Goal: Information Seeking & Learning: Find specific fact

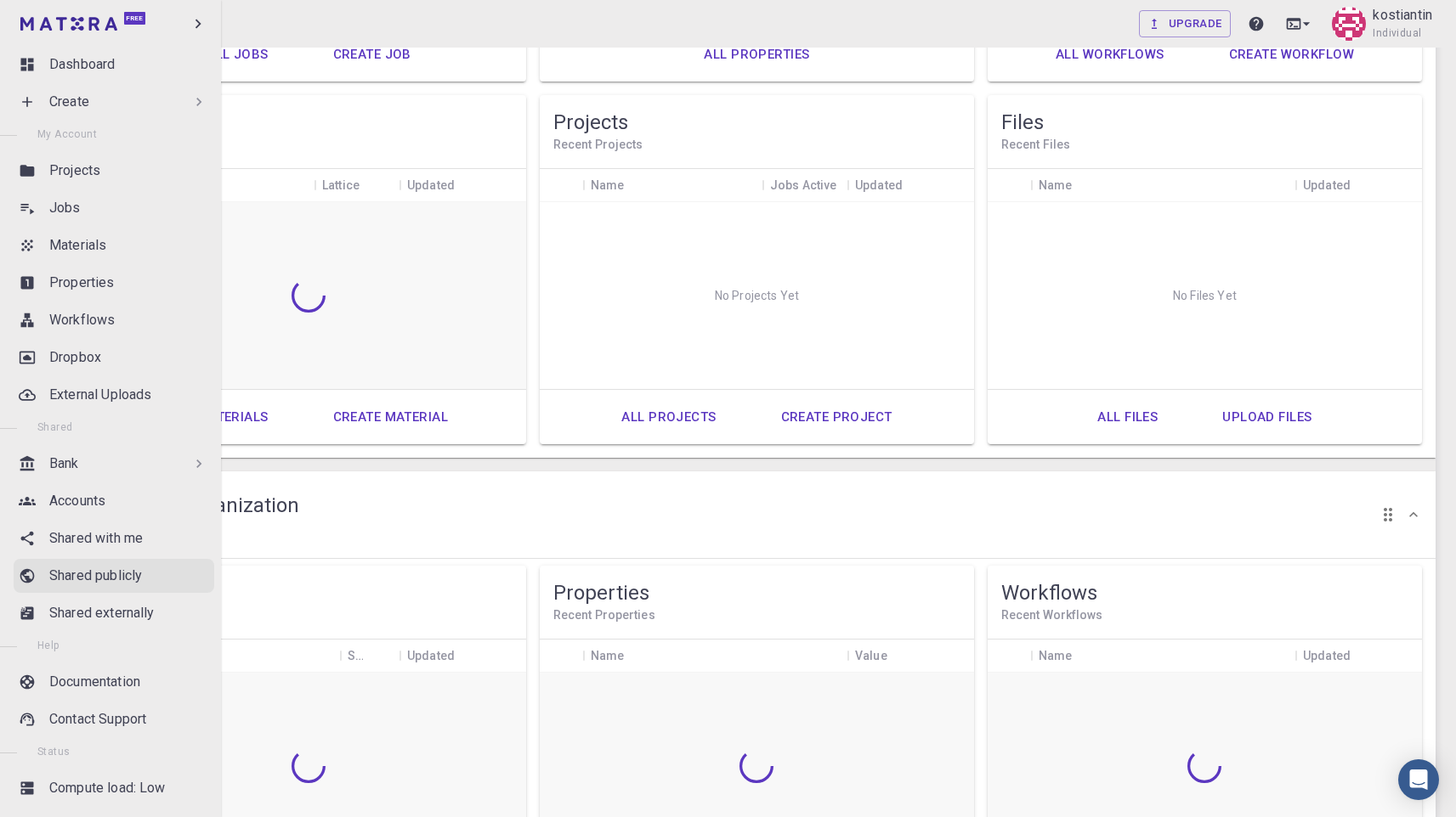
scroll to position [29, 0]
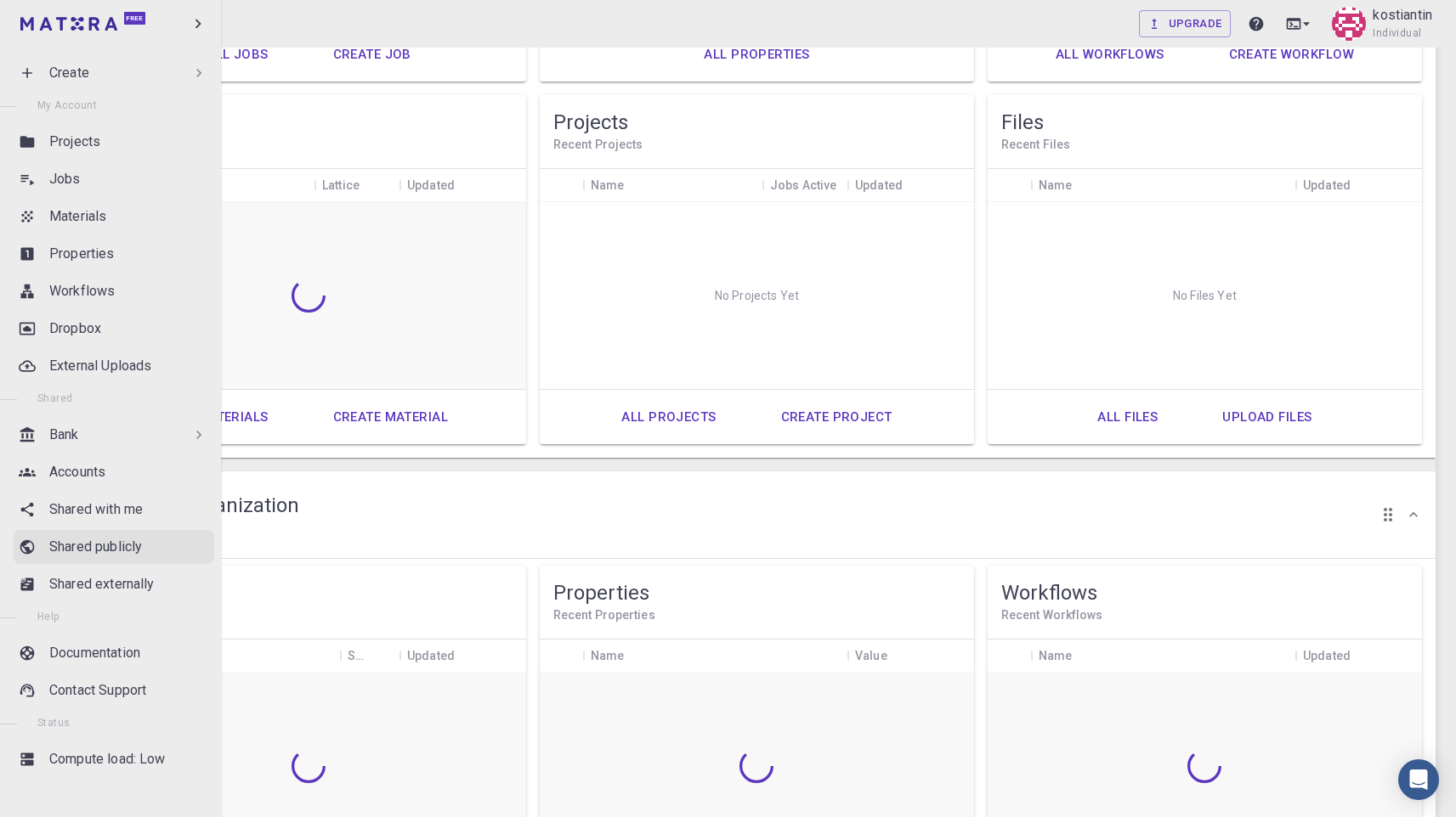
click at [133, 559] on link "Shared publicly" at bounding box center [113, 548] width 200 height 34
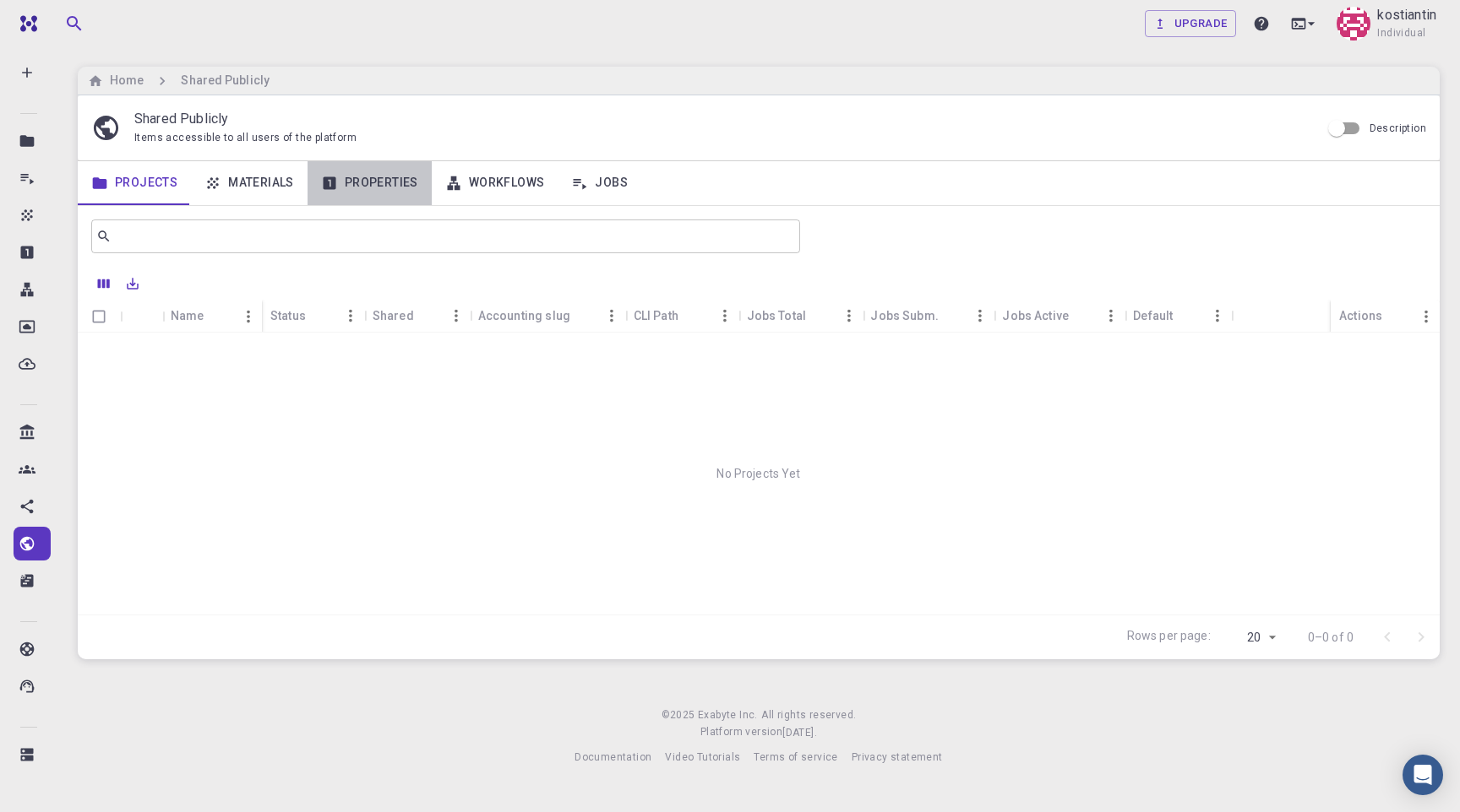
click at [387, 180] on link "Properties" at bounding box center [370, 183] width 124 height 44
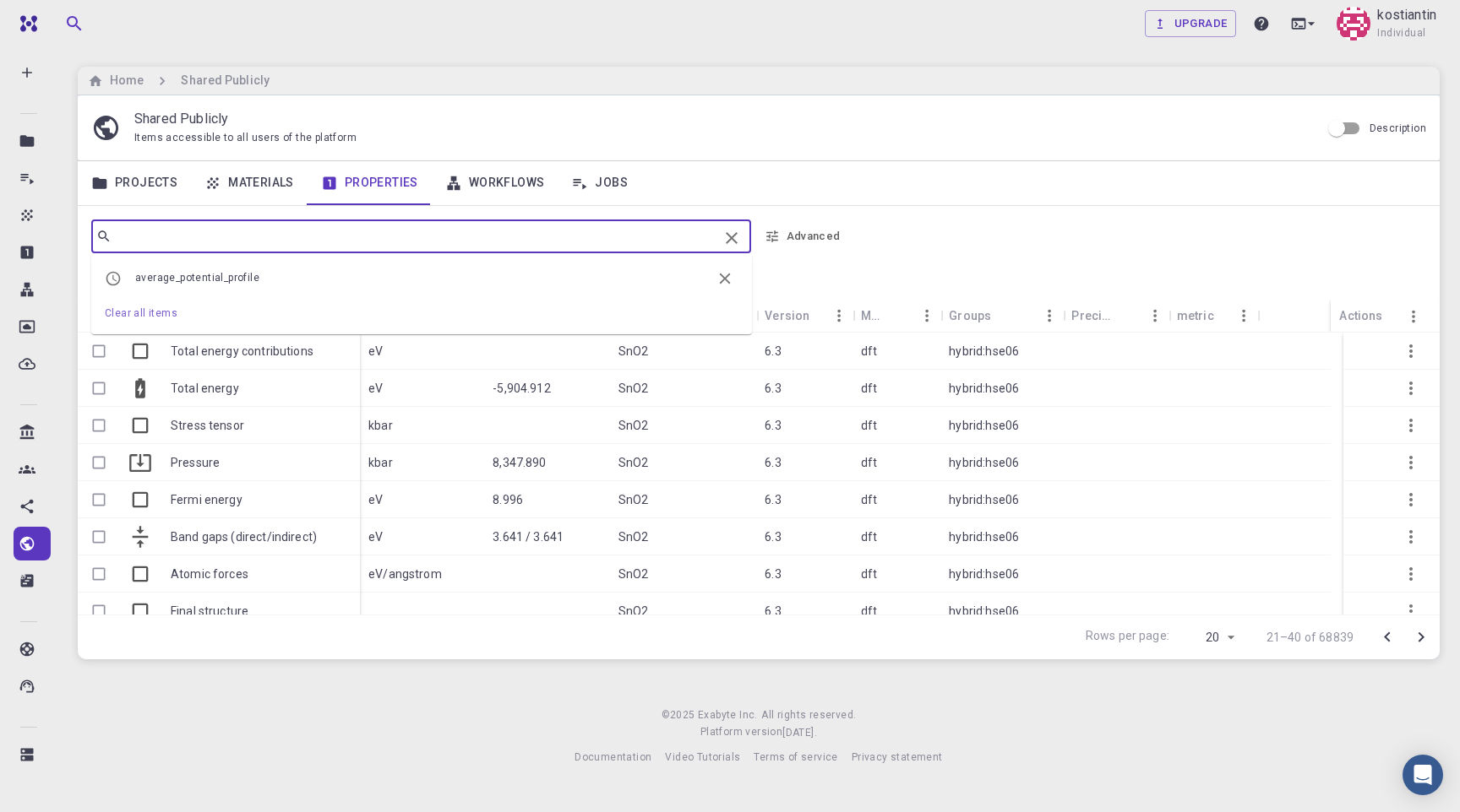
click at [404, 242] on input "text" at bounding box center [415, 236] width 606 height 24
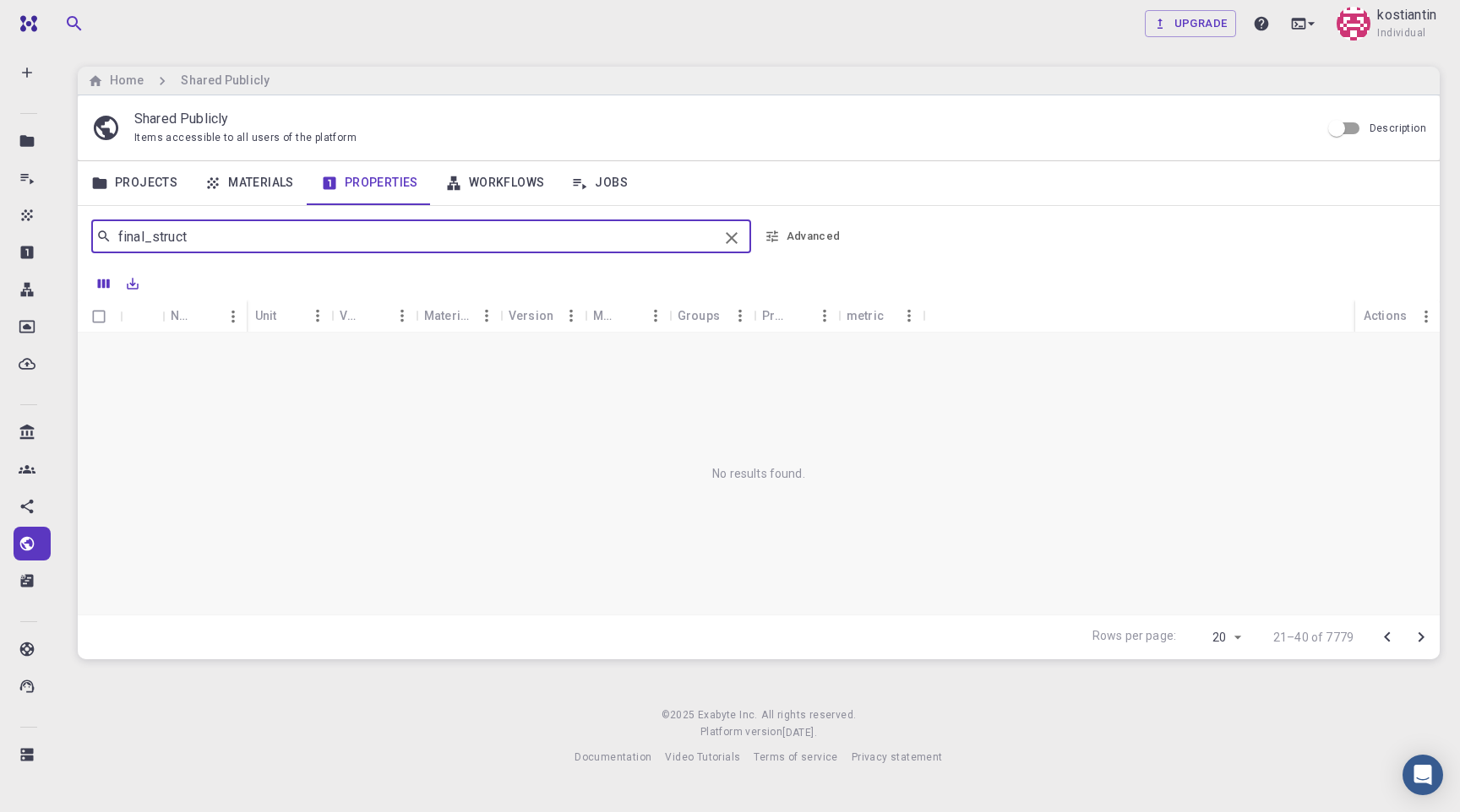
type input "final_struct"
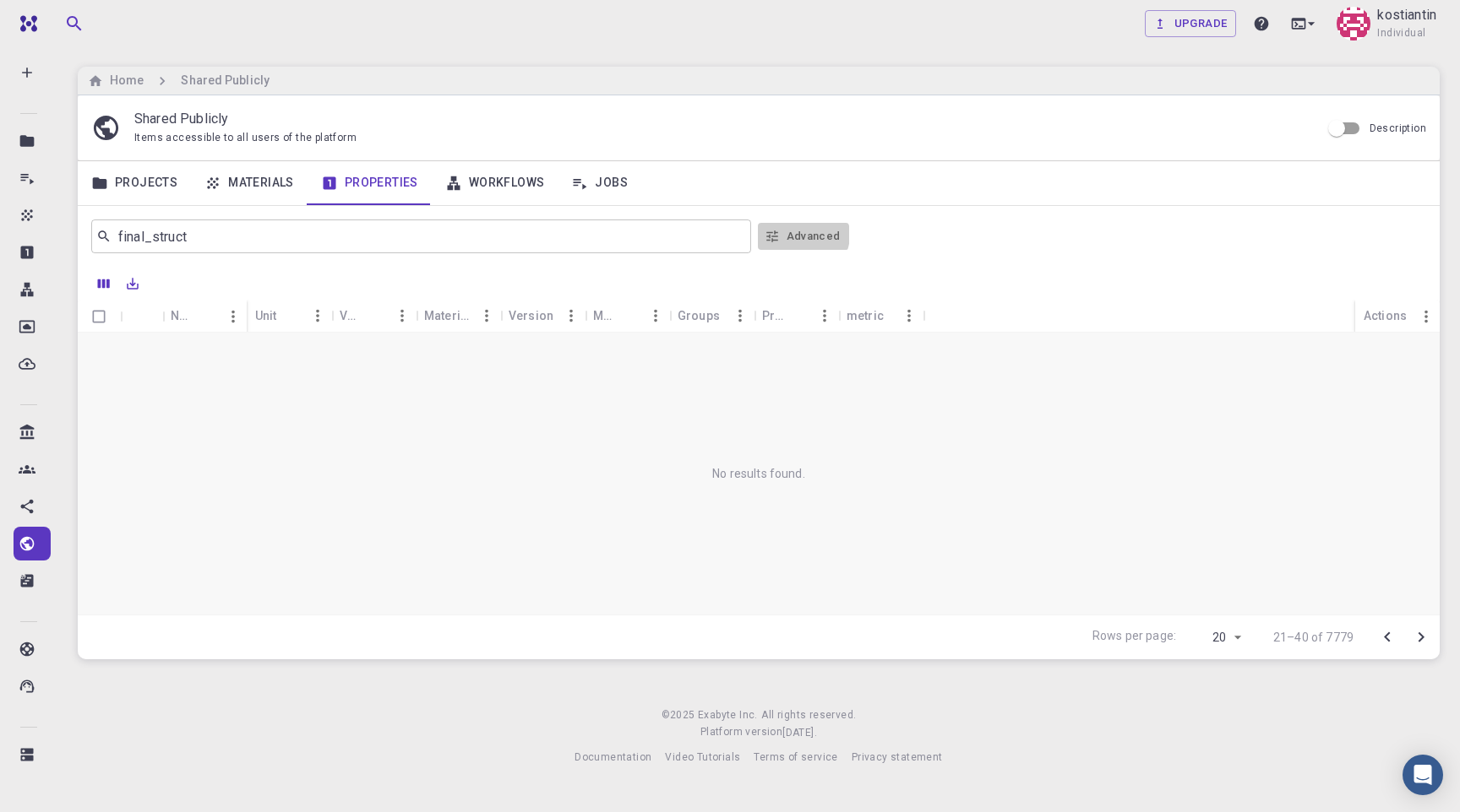
click at [802, 236] on button "Advanced" at bounding box center [804, 236] width 92 height 27
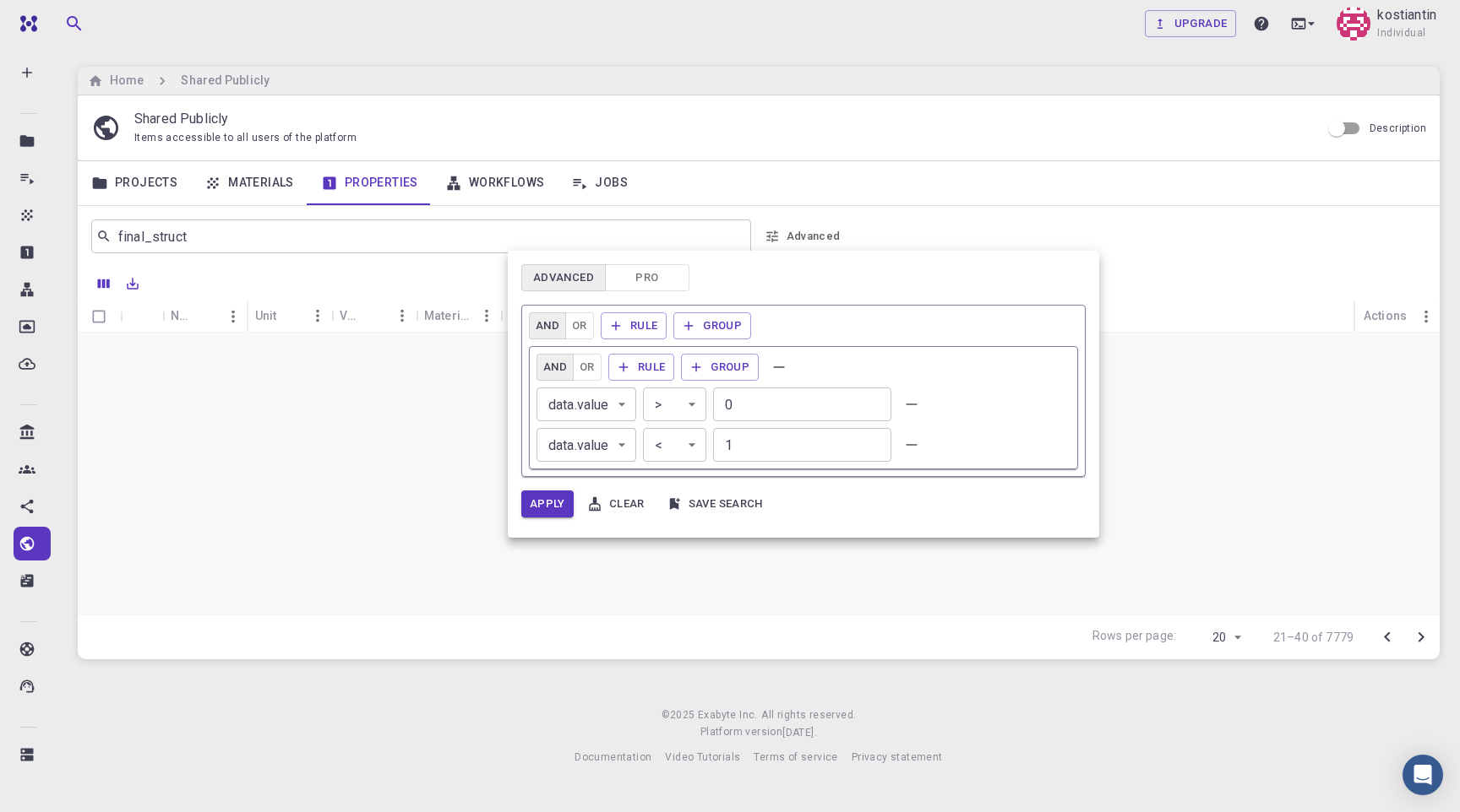
click at [650, 272] on button "Pro" at bounding box center [647, 278] width 85 height 27
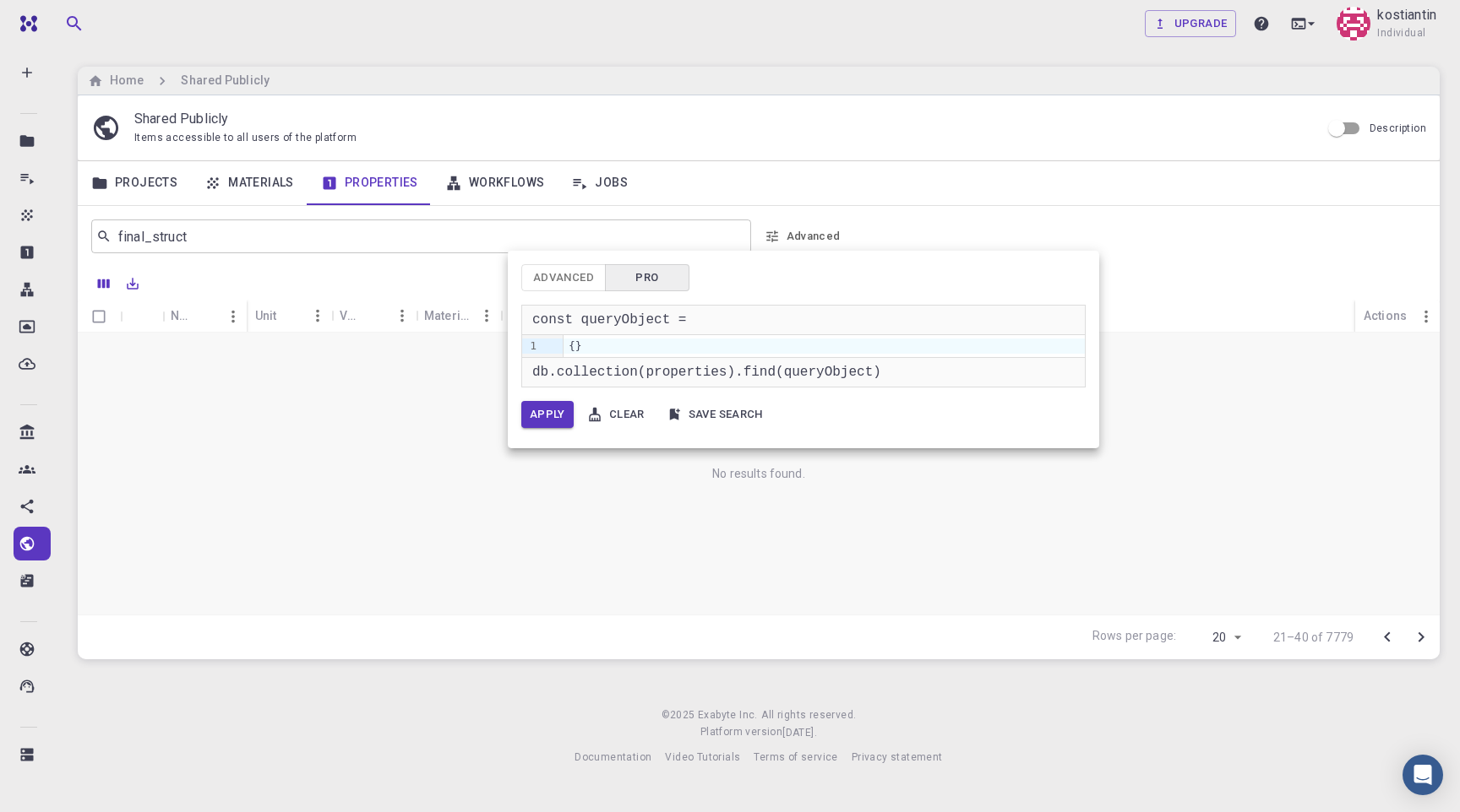
click at [577, 342] on div "{}" at bounding box center [824, 347] width 521 height 15
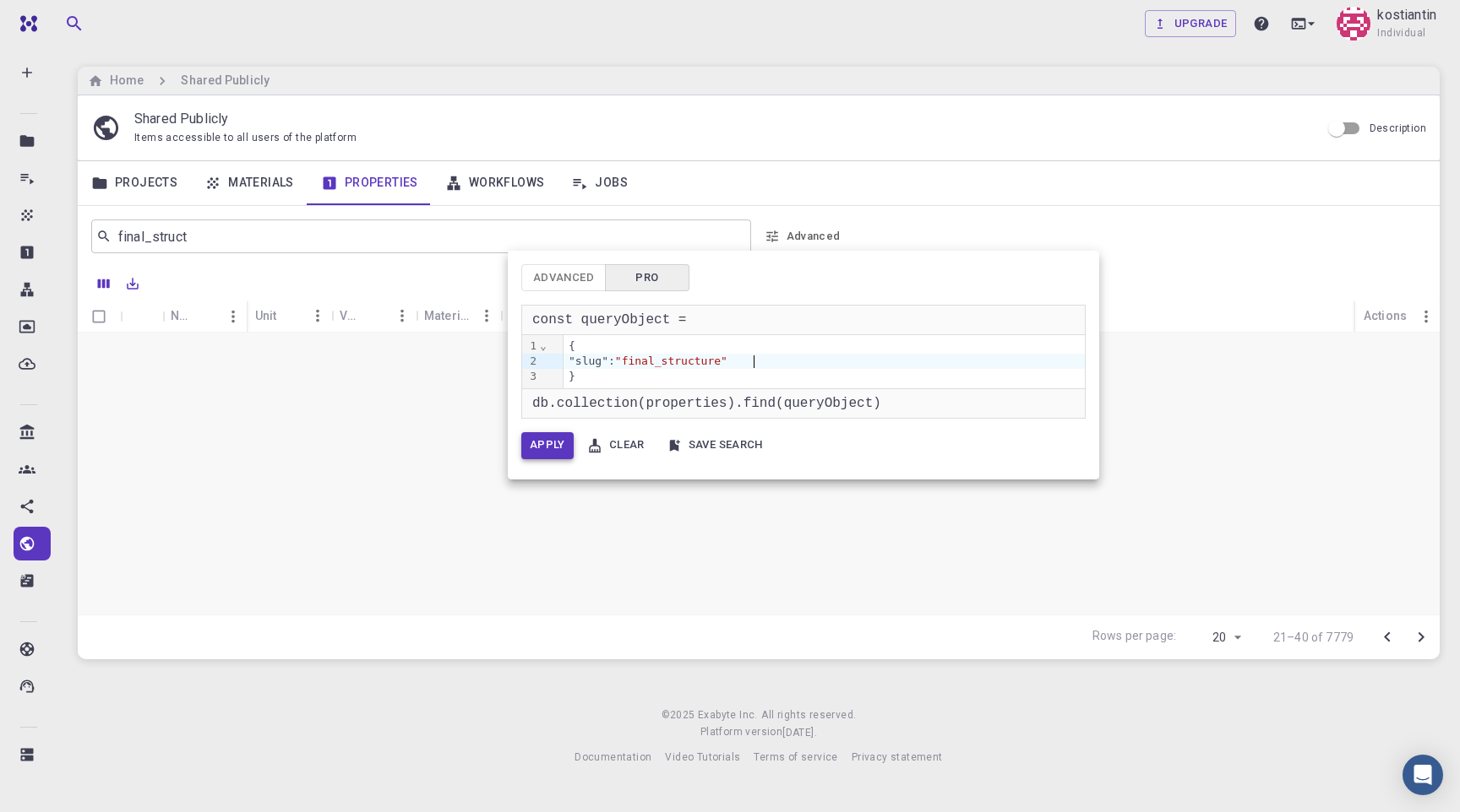
click at [543, 448] on button "Apply" at bounding box center [548, 446] width 53 height 27
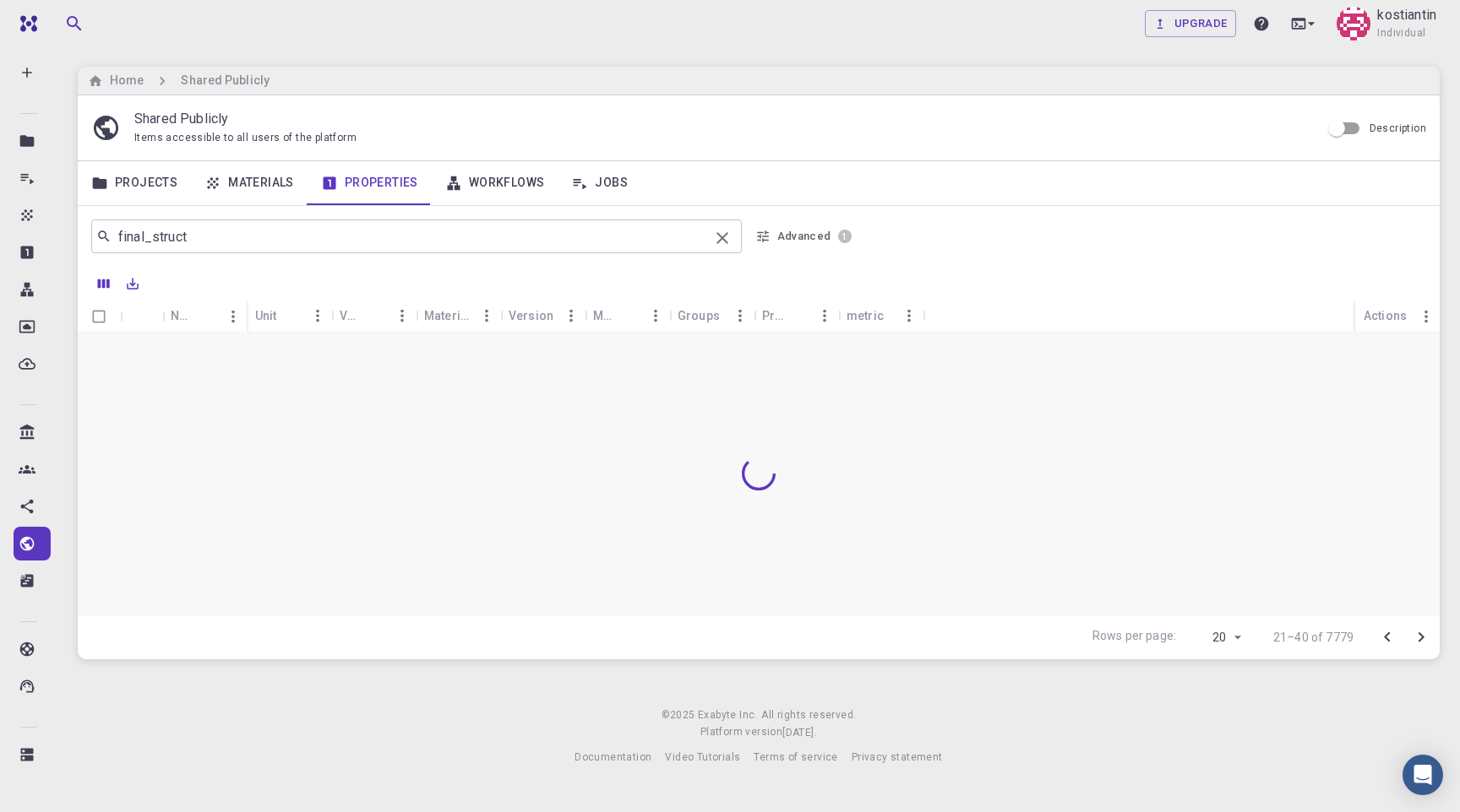
click at [724, 237] on icon "Clear" at bounding box center [722, 238] width 12 height 12
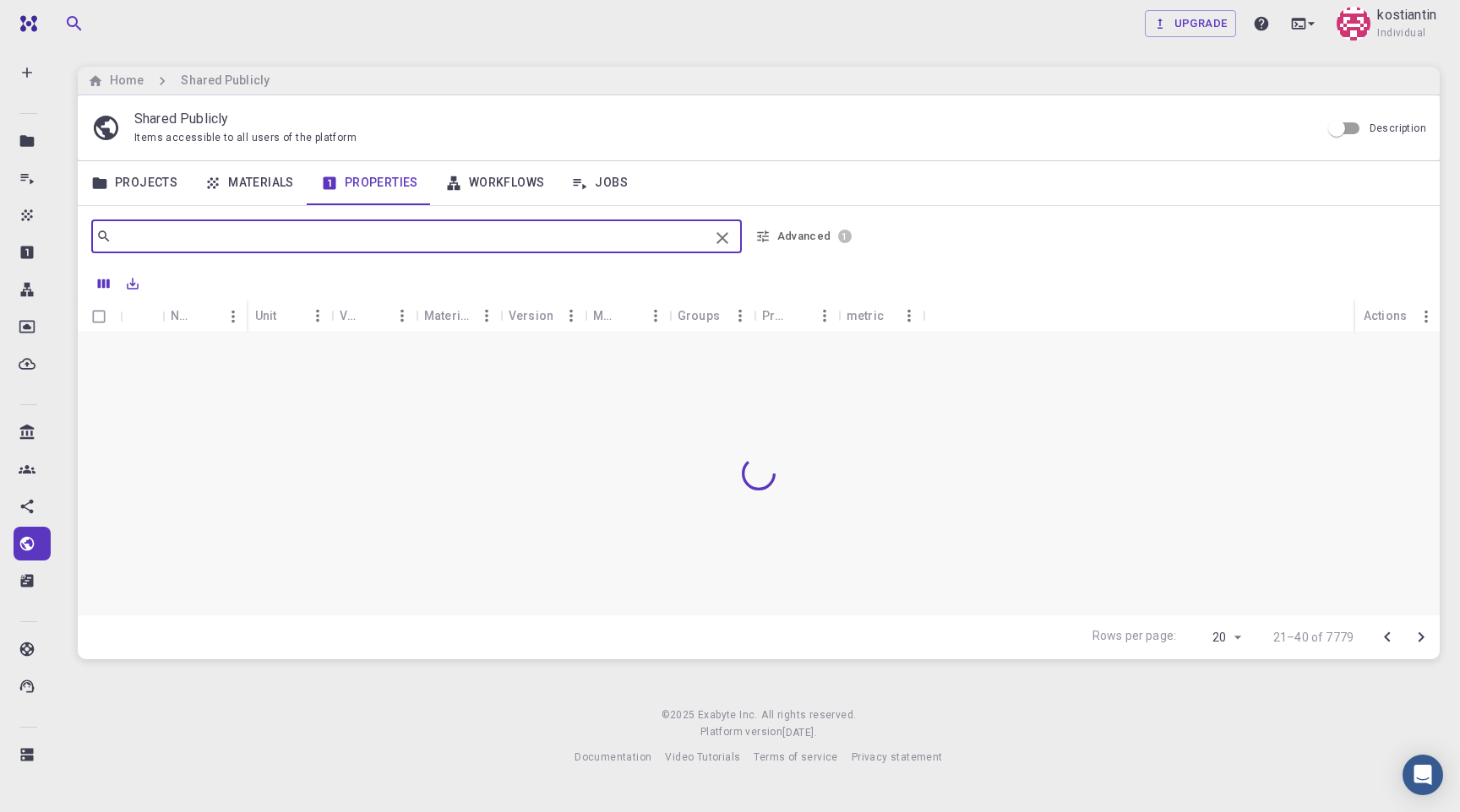
click at [554, 247] on input "text" at bounding box center [410, 236] width 597 height 24
click at [1008, 233] on div at bounding box center [1145, 236] width 562 height 41
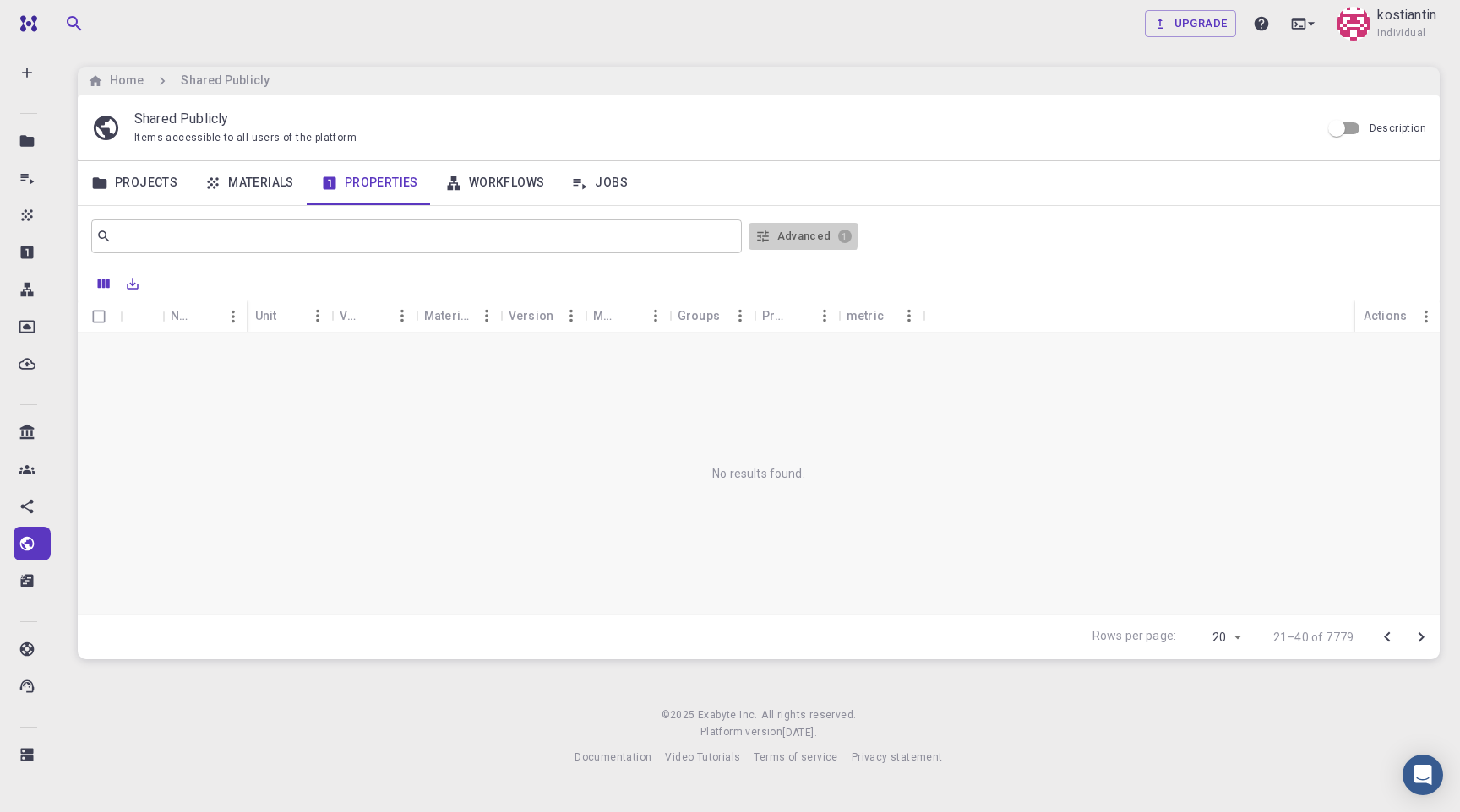
click at [795, 233] on button "Advanced 1" at bounding box center [804, 236] width 110 height 27
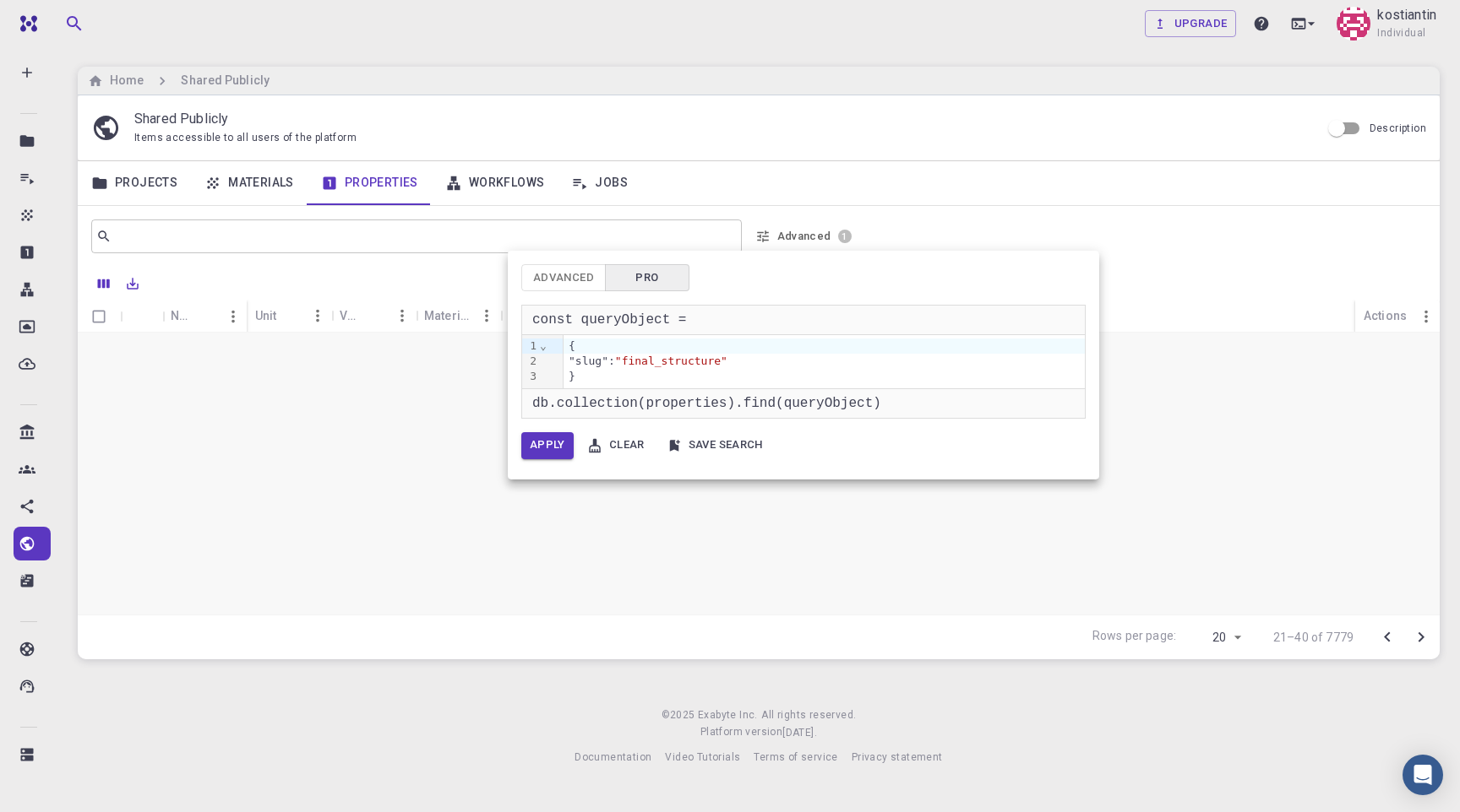
click at [632, 358] on div ""slug": "final_structure"" at bounding box center [824, 361] width 521 height 15
click at [690, 362] on span ""final_structure"" at bounding box center [671, 360] width 113 height 13
copy span "final_structure"
click at [602, 353] on div "{" at bounding box center [824, 347] width 521 height 15
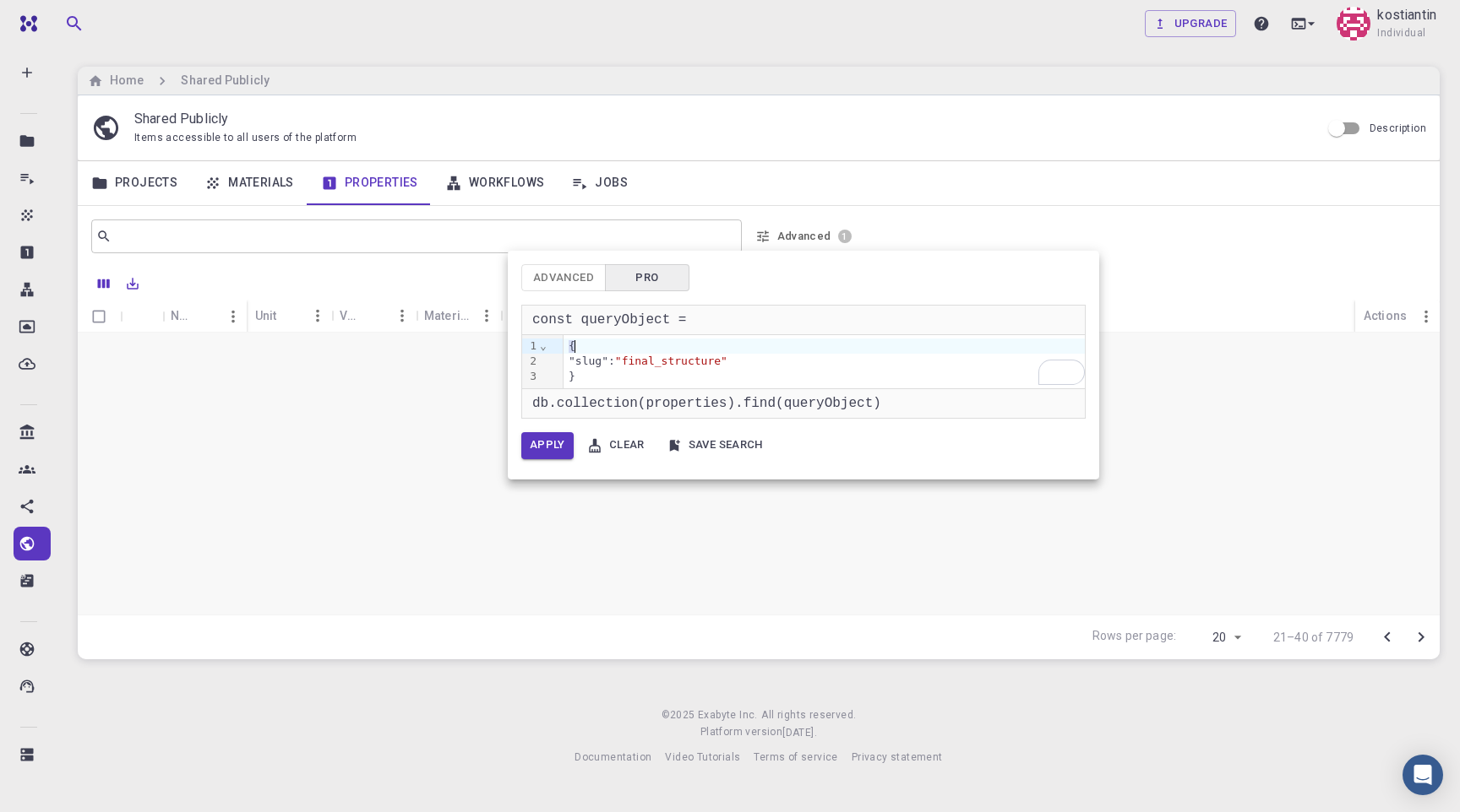
click at [602, 353] on div "{" at bounding box center [824, 347] width 521 height 15
